Goal: Check status: Check status

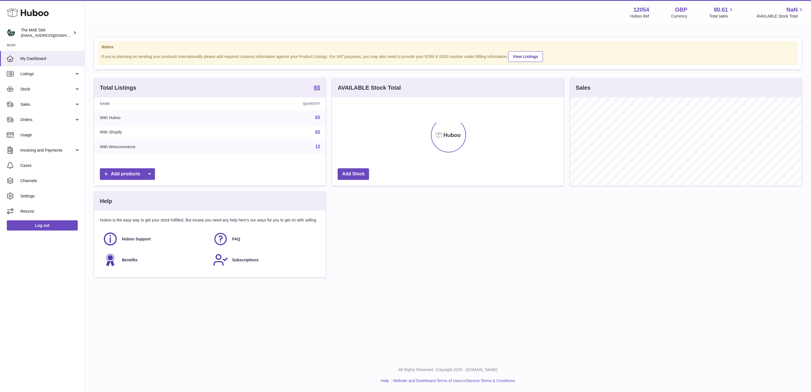
scroll to position [88, 231]
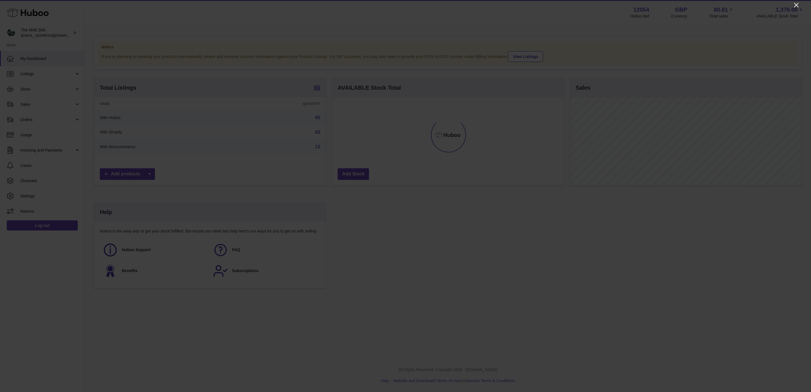
click at [795, 6] on icon "Close" at bounding box center [796, 5] width 7 height 7
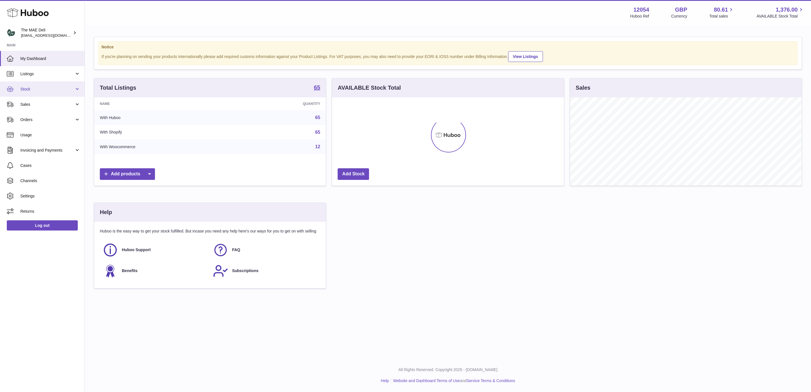
click at [41, 91] on span "Stock" at bounding box center [47, 89] width 54 height 5
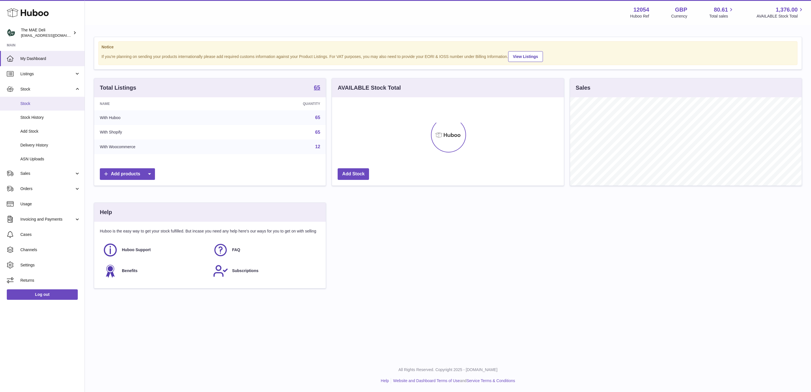
click at [37, 107] on link "Stock" at bounding box center [42, 104] width 85 height 14
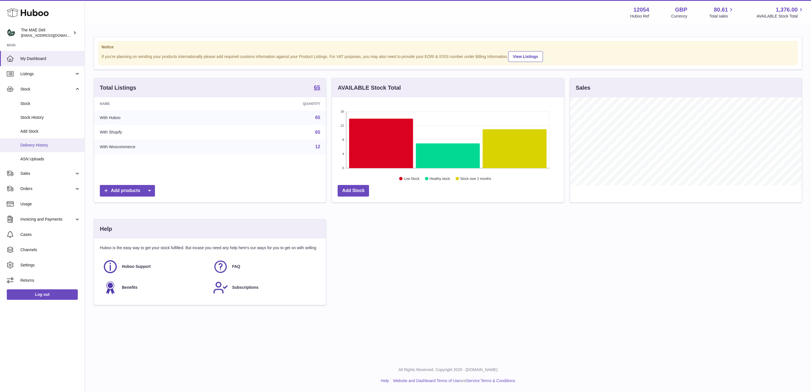
click at [46, 145] on span "Delivery History" at bounding box center [50, 145] width 60 height 5
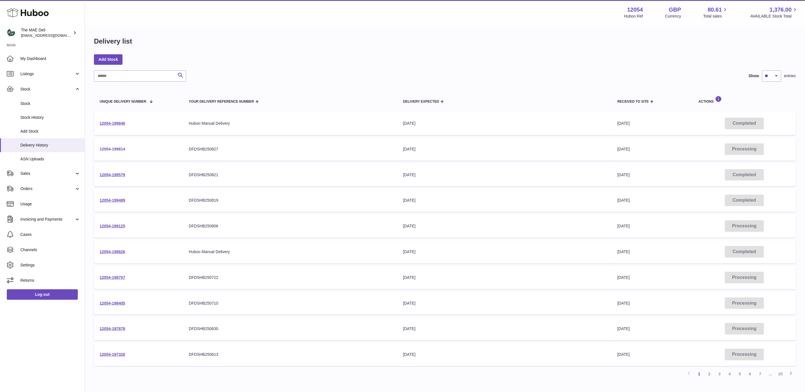
click at [122, 147] on link "12054-199814" at bounding box center [112, 149] width 25 height 5
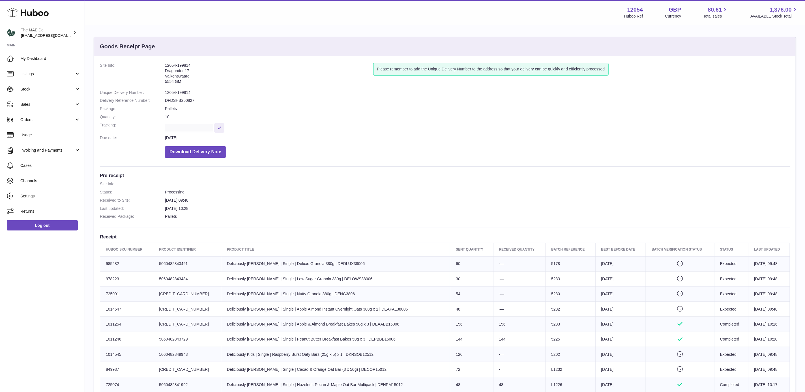
click at [194, 104] on dl "Site Info: 12054-199814 Dragonder 17 Valkenswaard 5554 GM Please remember to ad…" at bounding box center [445, 112] width 690 height 98
drag, startPoint x: 192, startPoint y: 64, endPoint x: 161, endPoint y: 66, distance: 30.6
click at [161, 66] on dl "Site Info: 12054-199814 Dragonder 17 Valkenswaard 5554 GM Please remember to ad…" at bounding box center [445, 112] width 690 height 98
copy dl "12054-199814"
click at [194, 66] on address "12054-199814 Dragonder 17 Valkenswaard 5554 GM" at bounding box center [269, 75] width 208 height 24
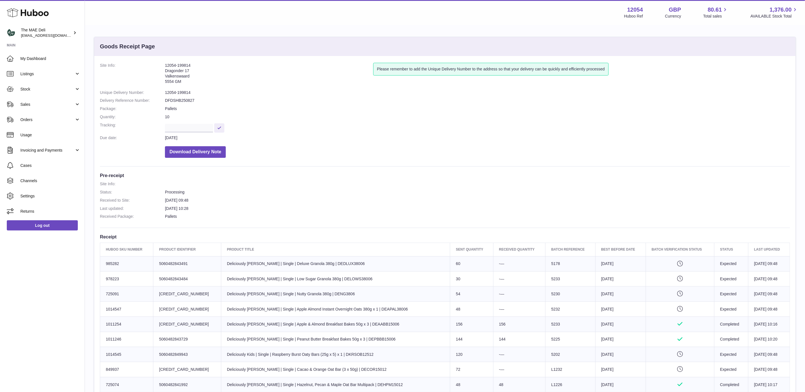
drag, startPoint x: 195, startPoint y: 65, endPoint x: 163, endPoint y: 65, distance: 32.0
click at [163, 65] on dl "Site Info: 12054-199814 Dragonder 17 Valkenswaard 5554 GM Please remember to ad…" at bounding box center [445, 112] width 690 height 98
copy dl "12054-199814"
click at [189, 90] on dd "12054-199814" at bounding box center [477, 92] width 625 height 5
drag, startPoint x: 196, startPoint y: 90, endPoint x: 163, endPoint y: 93, distance: 33.5
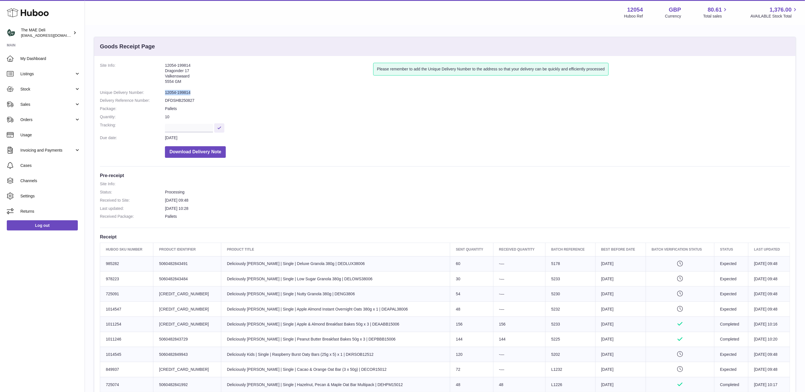
click at [163, 93] on dl "Site Info: 12054-199814 Dragonder 17 Valkenswaard 5554 GM Please remember to ad…" at bounding box center [445, 112] width 690 height 98
copy dl "12054-199814"
